Goal: Task Accomplishment & Management: Complete application form

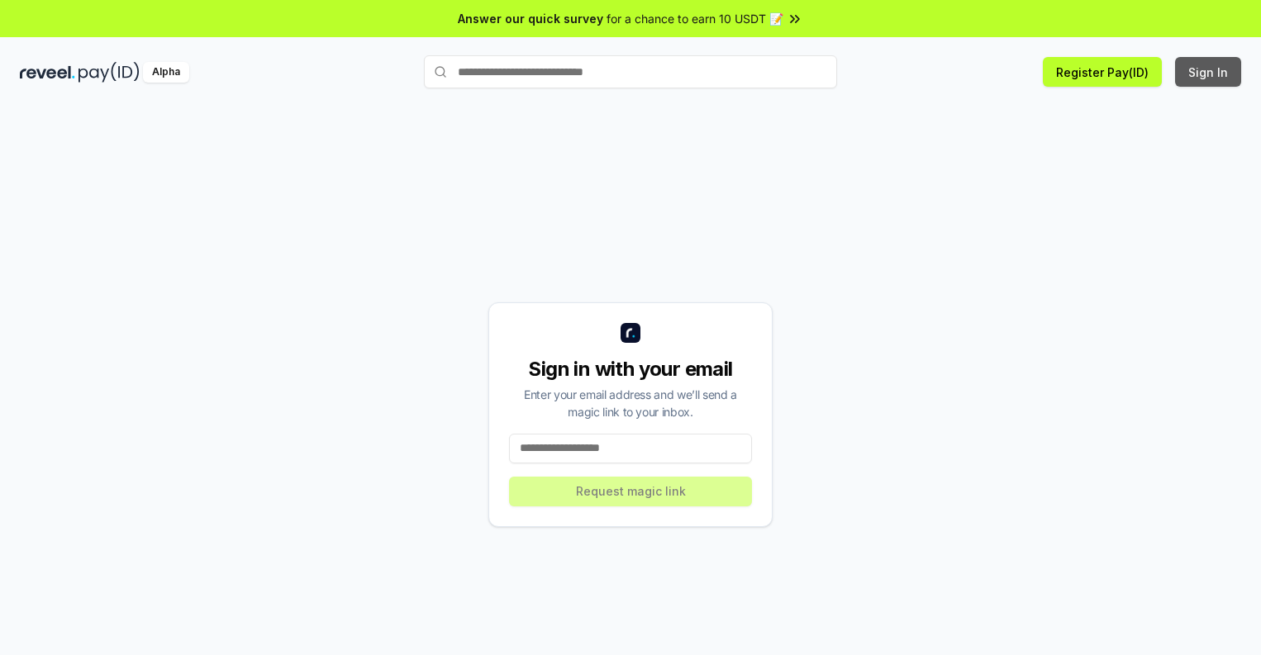
click at [1209, 72] on button "Sign In" at bounding box center [1208, 72] width 66 height 30
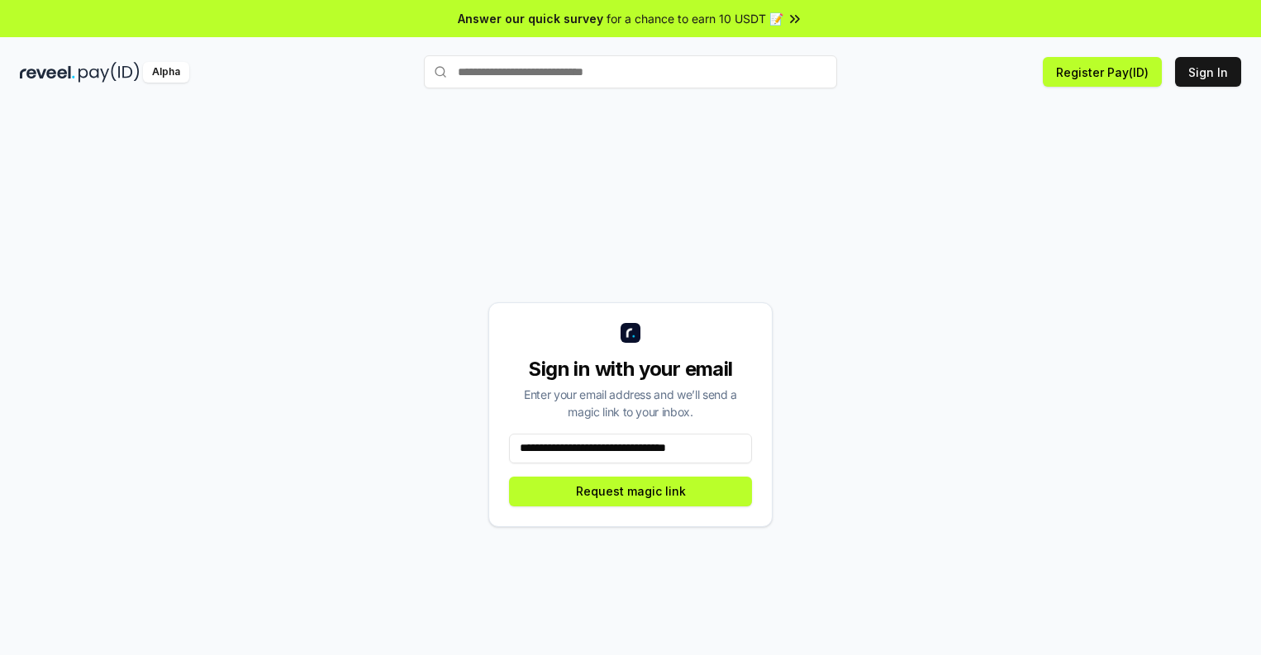
scroll to position [0, 7]
type input "**********"
click at [631, 491] on button "Request magic link" at bounding box center [630, 492] width 243 height 30
